Goal: Transaction & Acquisition: Book appointment/travel/reservation

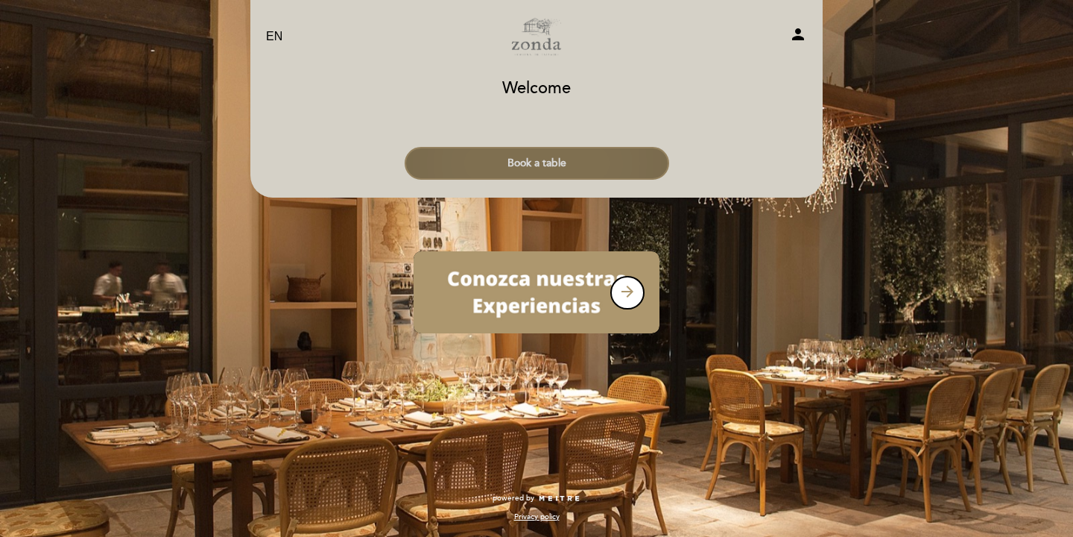
click at [596, 156] on button "Book a table" at bounding box center [537, 163] width 265 height 33
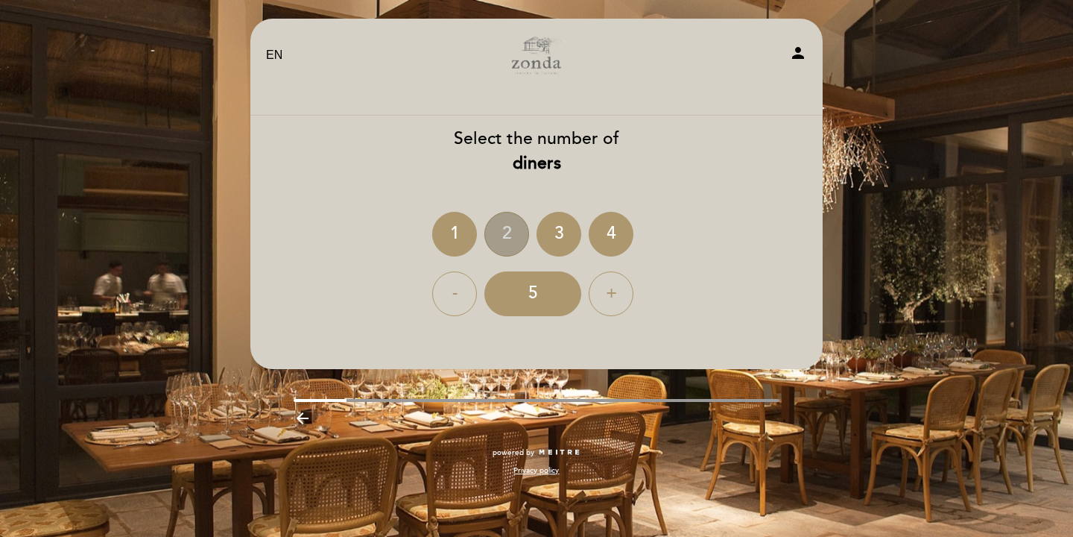
click at [508, 224] on div "2" at bounding box center [506, 234] width 45 height 45
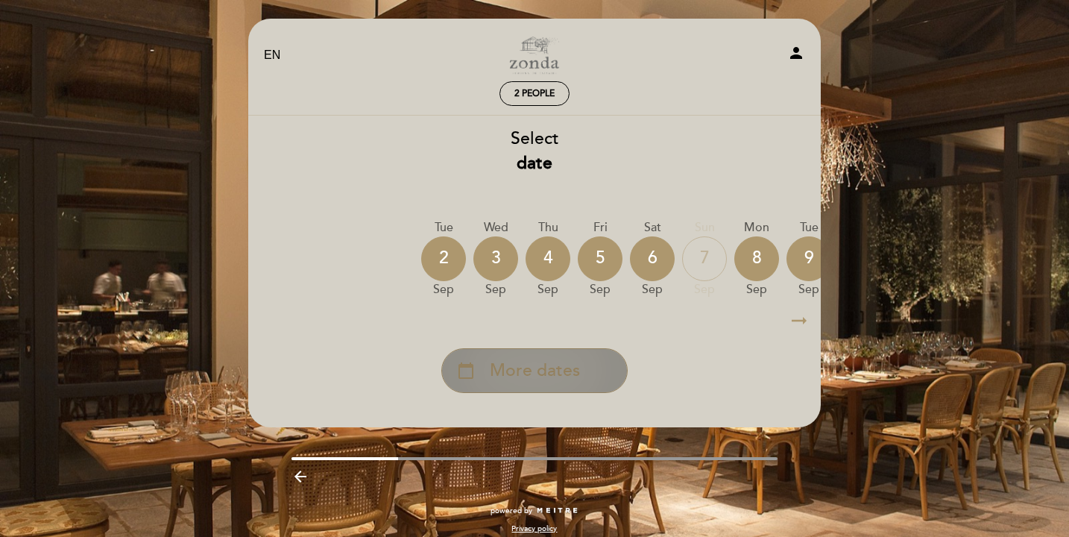
click at [521, 361] on span "More dates" at bounding box center [535, 370] width 90 height 25
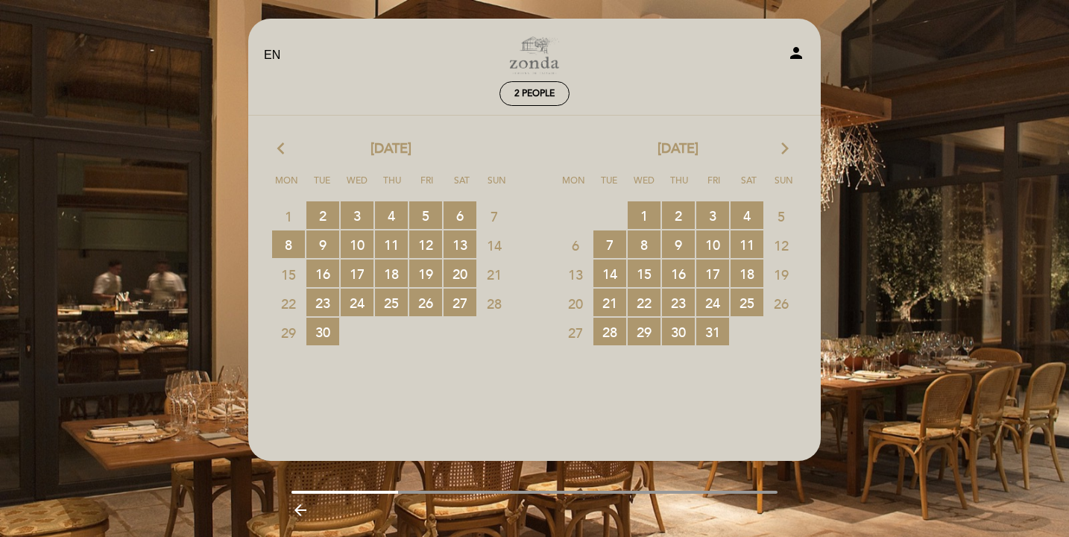
click at [783, 145] on icon "arrow_forward_ios" at bounding box center [784, 148] width 13 height 19
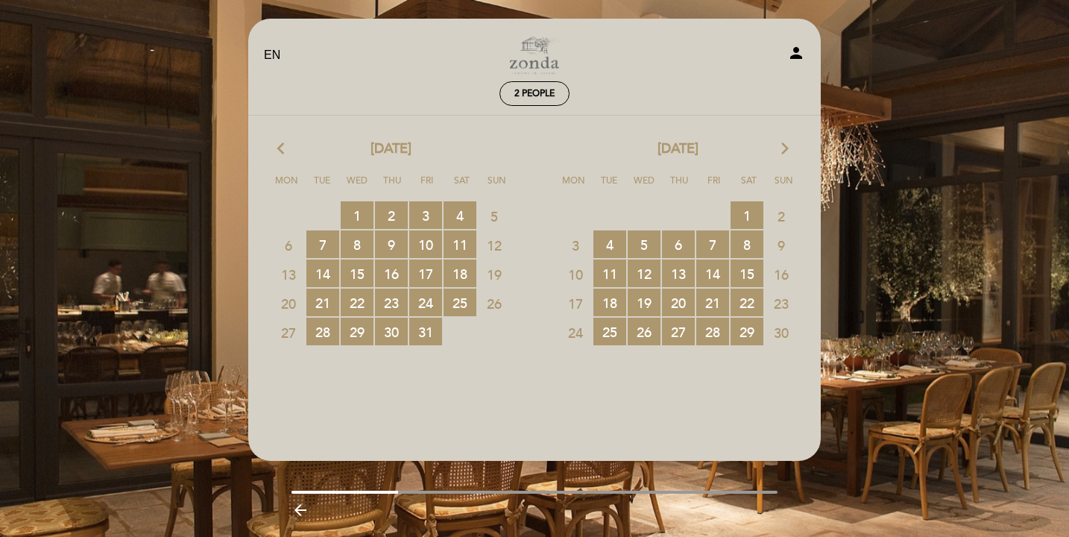
click at [789, 270] on span "16" at bounding box center [781, 274] width 33 height 28
click at [757, 270] on span "15 RESERVATIONS AVAILABLE" at bounding box center [746, 273] width 33 height 28
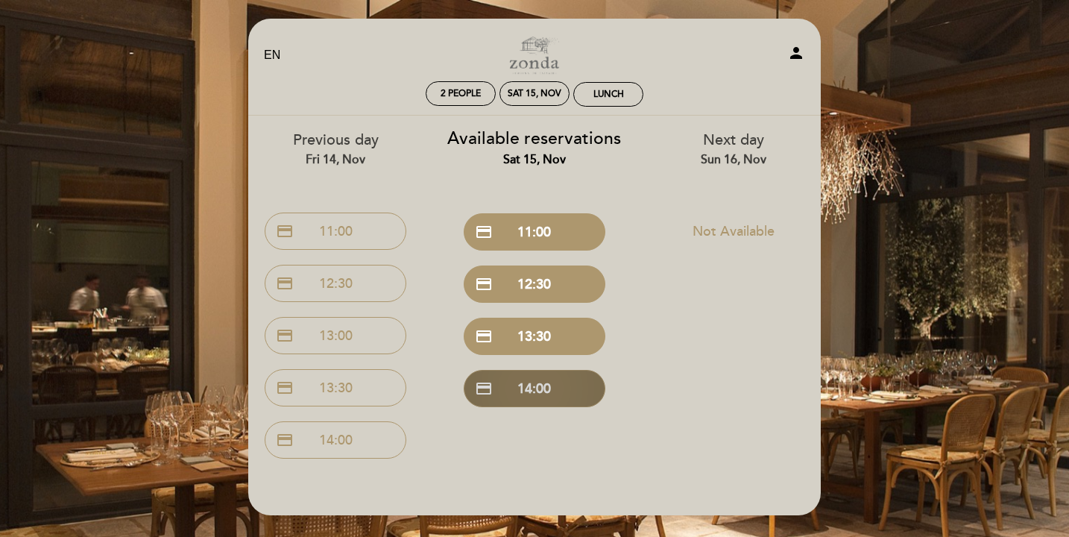
click at [519, 394] on button "credit_card 14:00" at bounding box center [534, 388] width 142 height 37
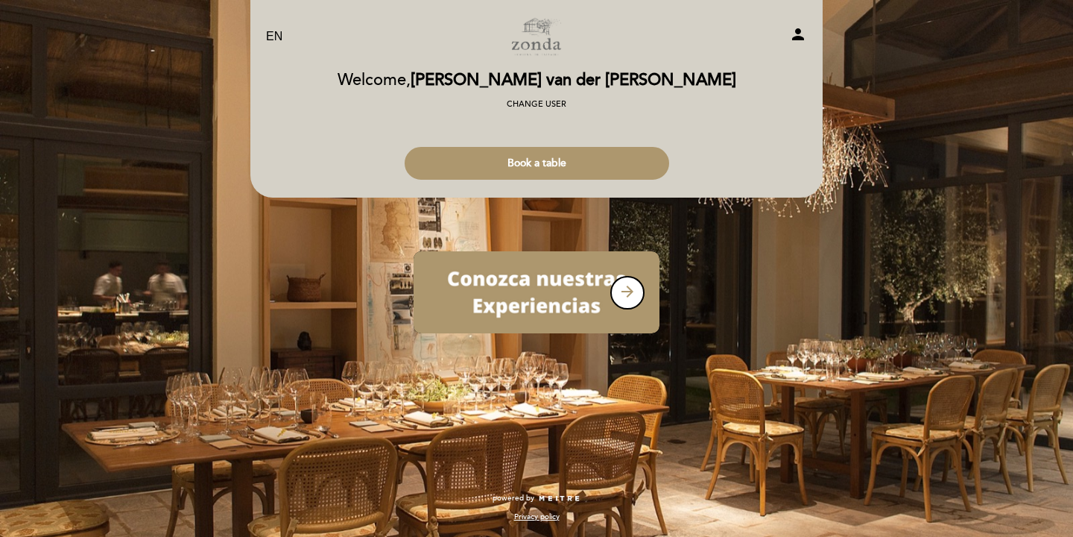
click at [580, 145] on div "Book a table" at bounding box center [537, 159] width 574 height 55
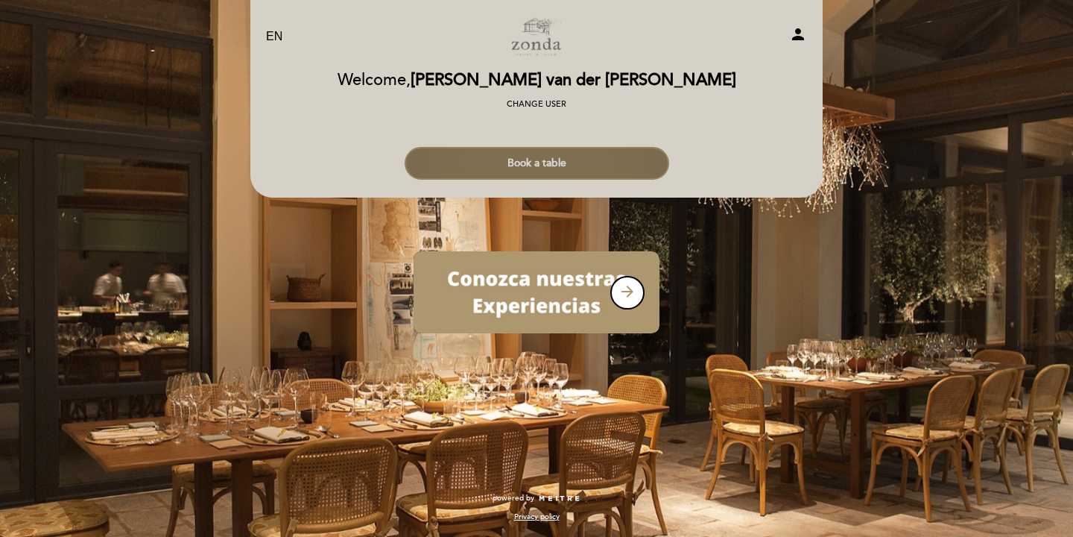
click at [575, 165] on button "Book a table" at bounding box center [537, 163] width 265 height 33
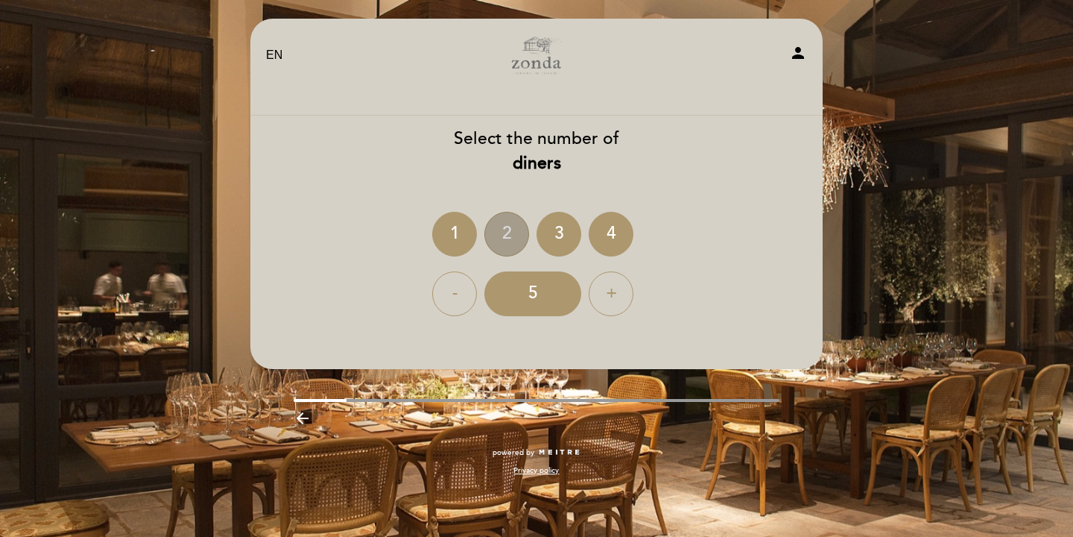
click at [513, 246] on div "2" at bounding box center [506, 234] width 45 height 45
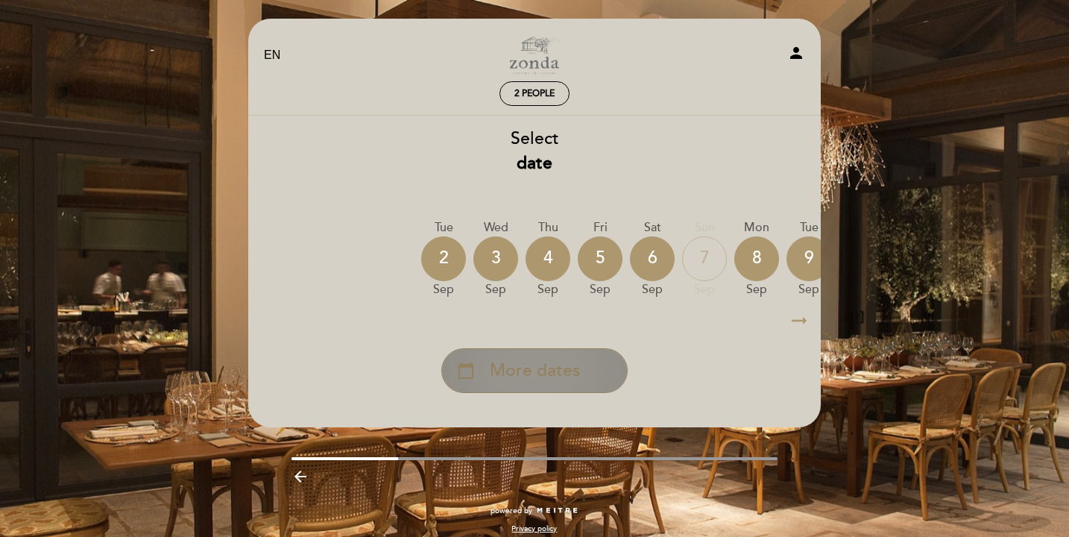
click at [522, 373] on span "More dates" at bounding box center [535, 370] width 90 height 25
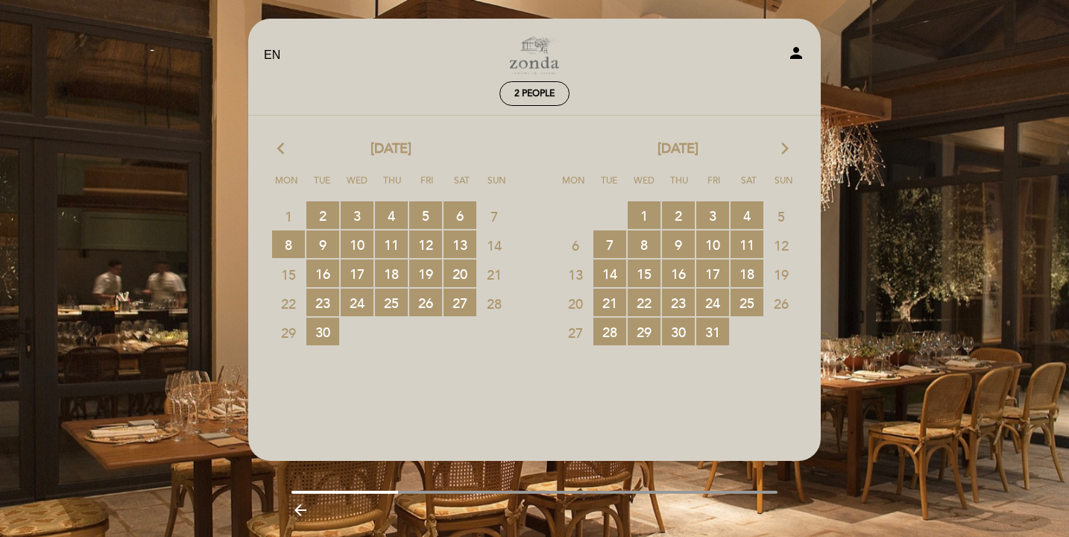
click at [774, 150] on div "[DATE] arrow_forward_ios" at bounding box center [677, 148] width 287 height 19
click at [778, 148] on icon "arrow_forward_ios" at bounding box center [784, 148] width 13 height 19
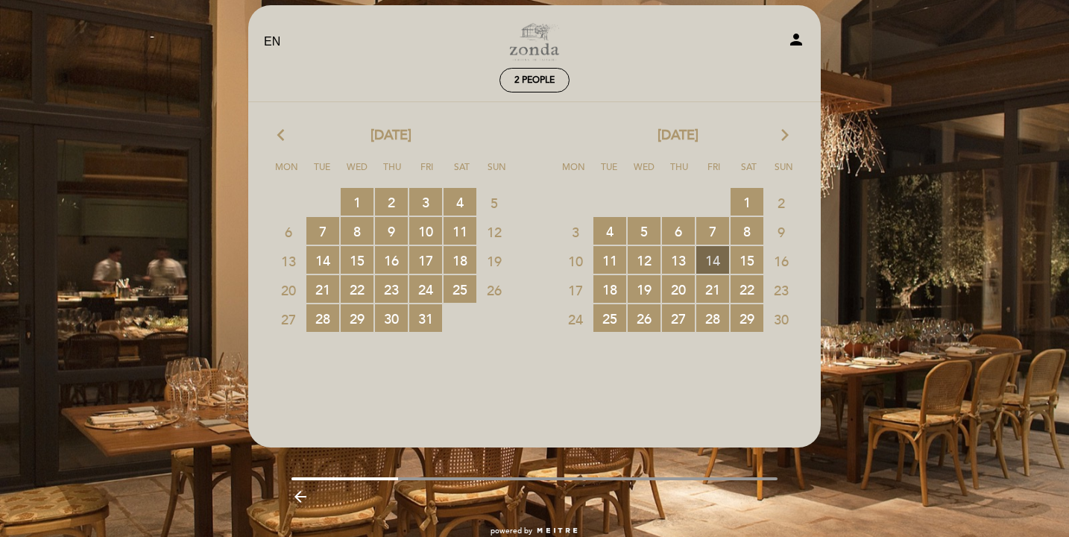
scroll to position [19, 0]
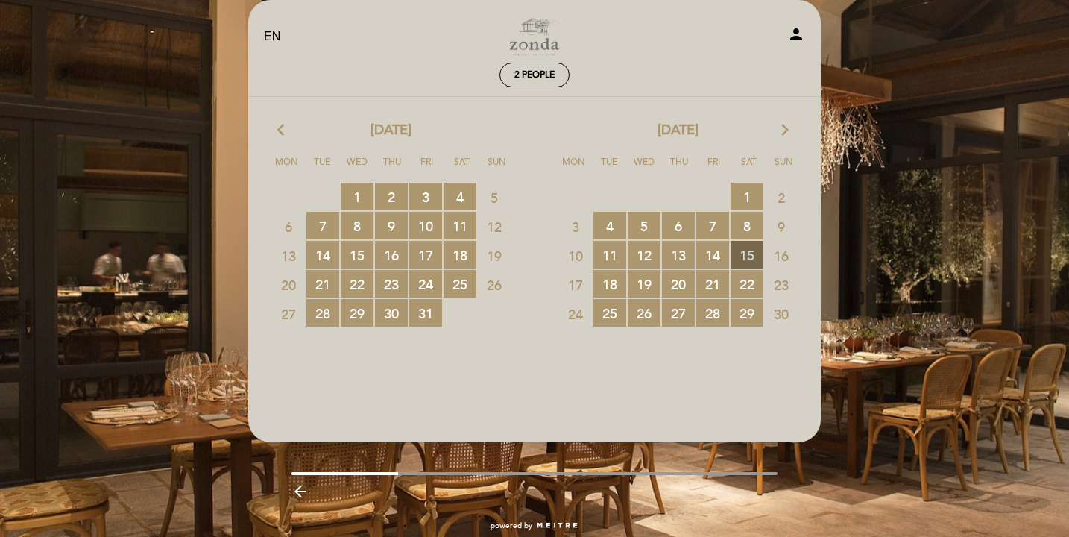
click at [748, 255] on span "15 RESERVATIONS AVAILABLE" at bounding box center [746, 255] width 33 height 28
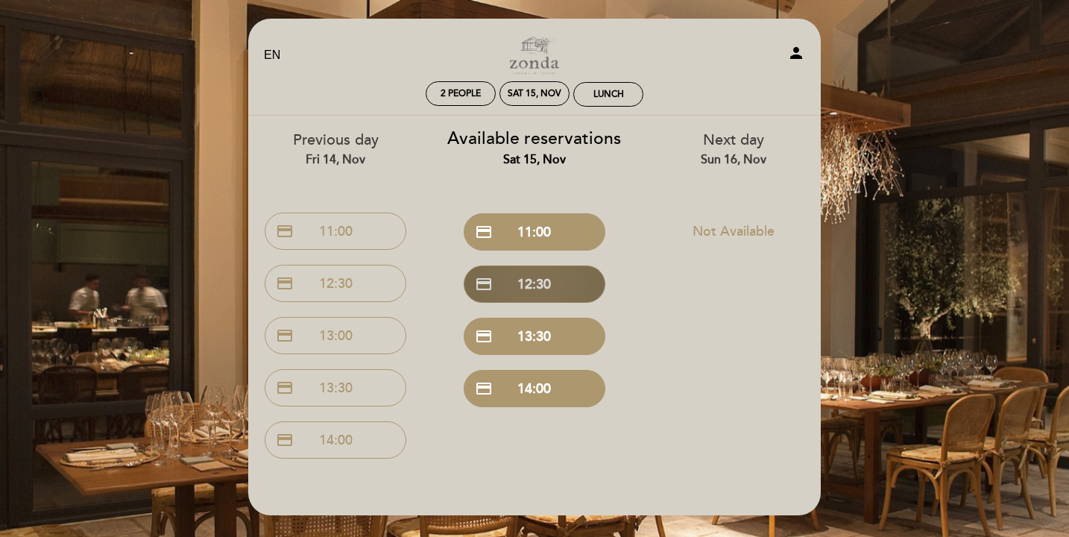
scroll to position [27, 0]
